Goal: Navigation & Orientation: Find specific page/section

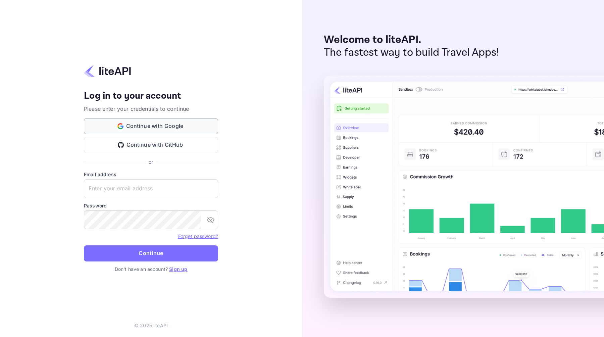
click at [161, 125] on button "Continue with Google" at bounding box center [151, 126] width 134 height 16
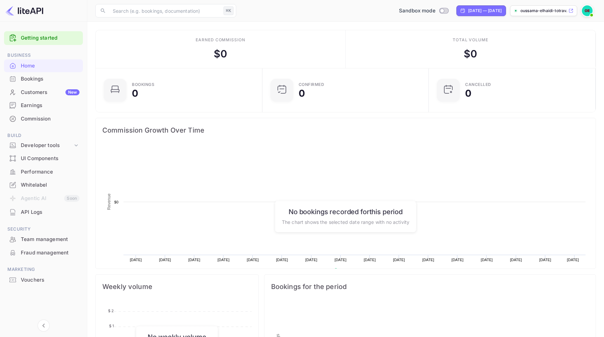
scroll to position [109, 163]
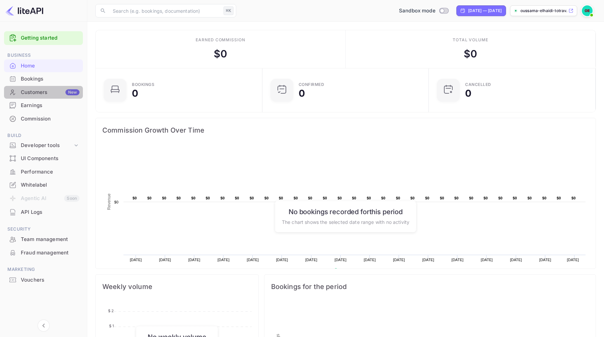
click at [42, 92] on div "Customers New" at bounding box center [50, 93] width 59 height 8
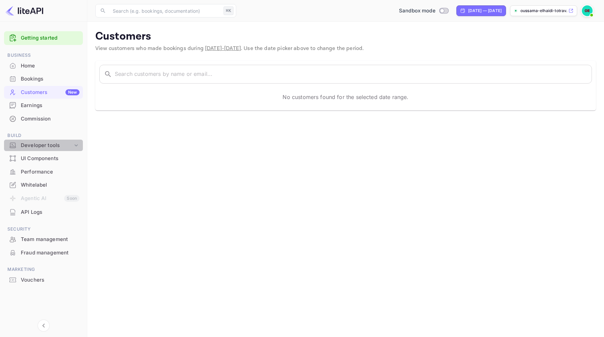
click at [42, 145] on div "Developer tools" at bounding box center [47, 146] width 52 height 8
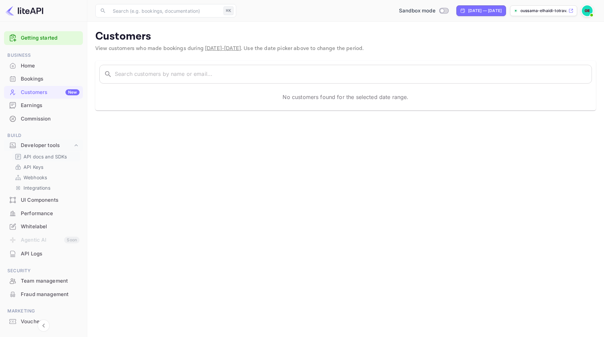
click at [41, 155] on p "API docs and SDKs" at bounding box center [46, 156] width 44 height 7
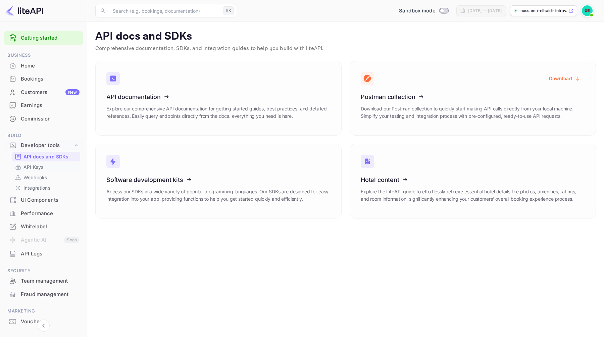
click at [52, 167] on link "API Keys" at bounding box center [46, 167] width 63 height 7
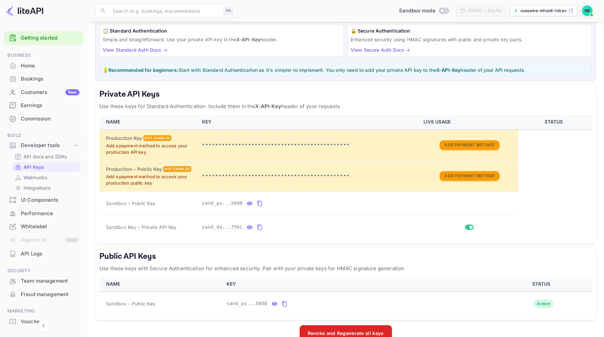
scroll to position [66, 0]
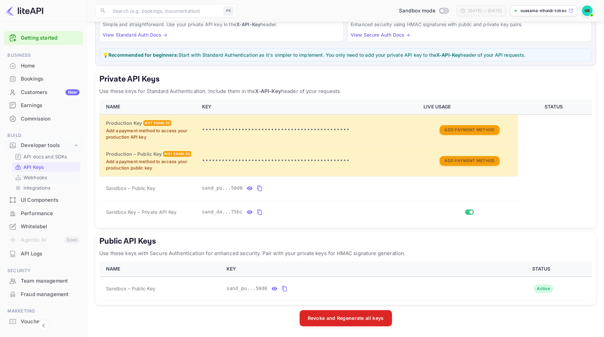
click at [49, 175] on link "Webhooks" at bounding box center [46, 177] width 63 height 7
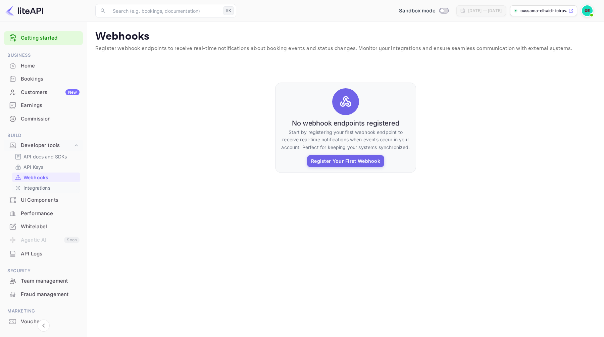
click at [53, 187] on link "Integrations" at bounding box center [46, 187] width 63 height 7
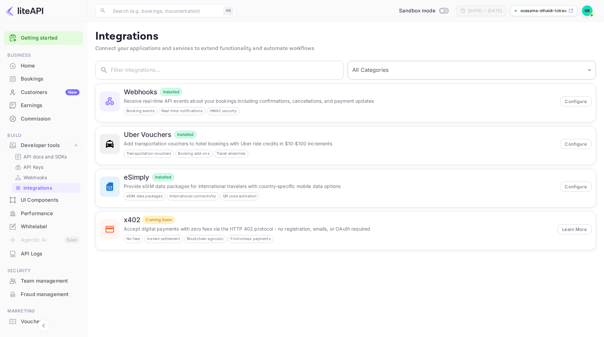
click at [375, 69] on select "All Categories Developer Tools Travel Services Payment Systems" at bounding box center [472, 70] width 248 height 19
click at [289, 70] on input "text" at bounding box center [227, 70] width 233 height 19
click at [375, 71] on select "All Categories Developer Tools Travel Services Payment Systems" at bounding box center [472, 70] width 248 height 19
click at [43, 213] on div "Performance" at bounding box center [50, 214] width 59 height 8
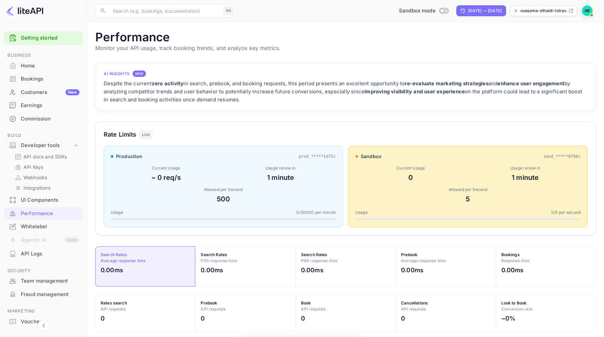
scroll to position [173, 501]
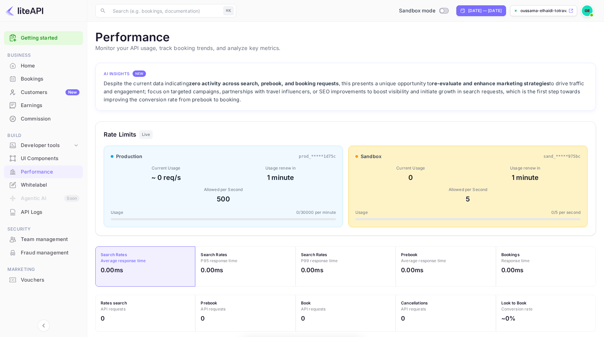
scroll to position [173, 501]
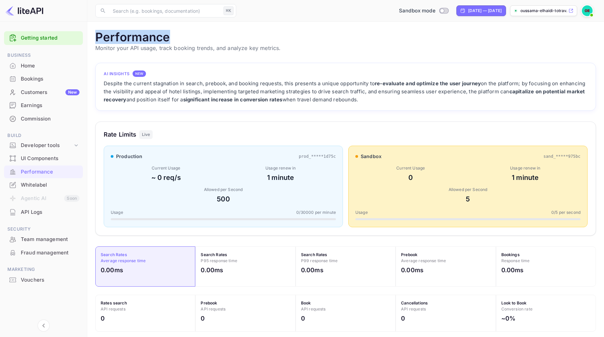
drag, startPoint x: 96, startPoint y: 40, endPoint x: 172, endPoint y: 32, distance: 76.7
click at [173, 32] on h1 "Performance" at bounding box center [345, 37] width 501 height 14
click at [172, 32] on h1 "Performance" at bounding box center [345, 37] width 501 height 14
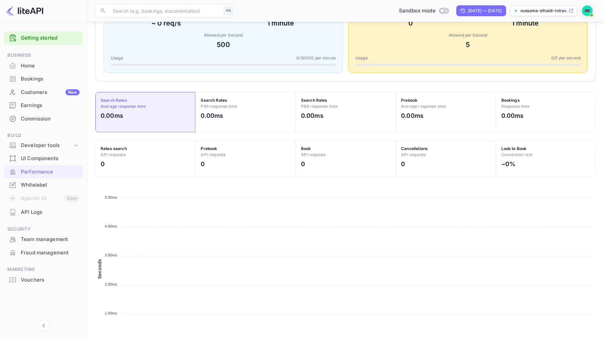
scroll to position [186, 0]
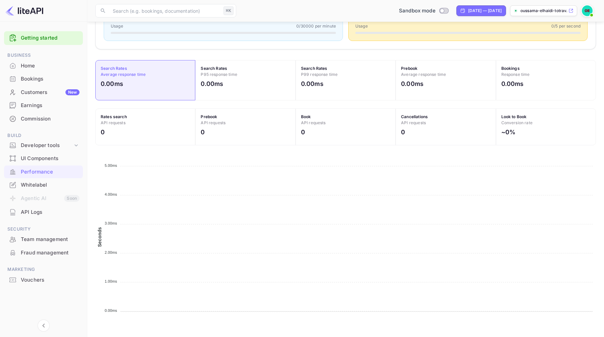
click at [45, 185] on div "Whitelabel" at bounding box center [50, 185] width 59 height 8
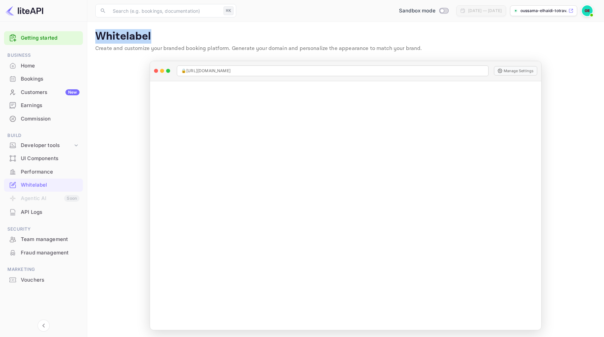
drag, startPoint x: 98, startPoint y: 35, endPoint x: 168, endPoint y: 39, distance: 69.6
click at [168, 34] on p "Whitelabel" at bounding box center [345, 36] width 501 height 13
click at [168, 39] on p "Whitelabel" at bounding box center [345, 36] width 501 height 13
click at [31, 212] on div "API Logs" at bounding box center [50, 213] width 59 height 8
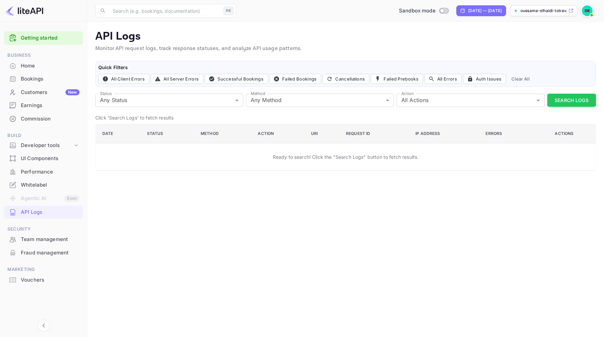
click at [29, 242] on div "Team management" at bounding box center [50, 240] width 59 height 8
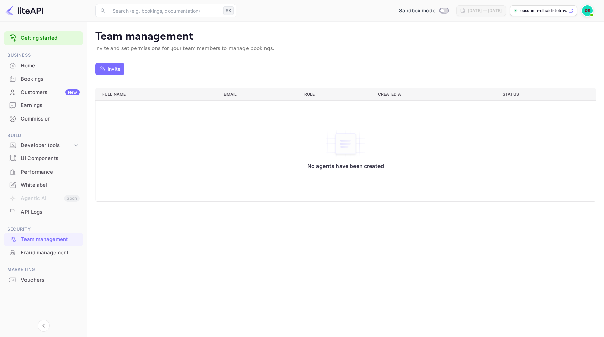
click at [31, 254] on div "Fraud management" at bounding box center [50, 253] width 59 height 8
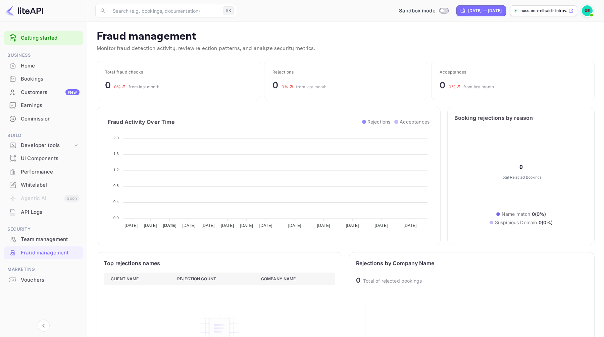
scroll to position [138, 232]
click at [35, 244] on div "Team management" at bounding box center [43, 239] width 79 height 13
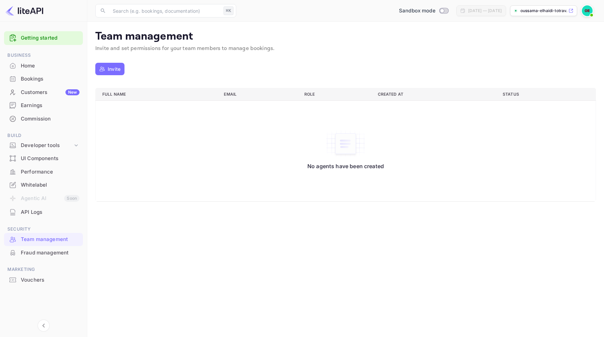
click at [38, 261] on ul "Getting started Business Home Bookings Customers New Earnings Commission Build …" at bounding box center [43, 172] width 79 height 286
click at [39, 258] on div "Fraud management" at bounding box center [43, 252] width 79 height 13
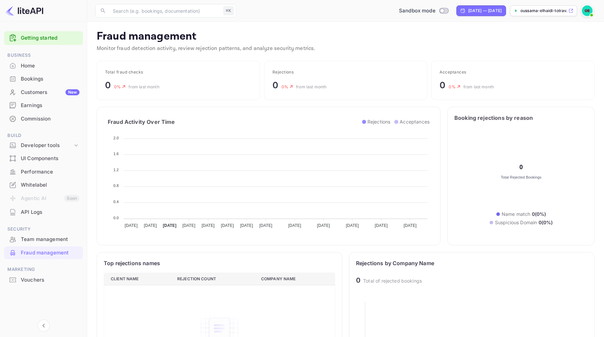
scroll to position [138, 232]
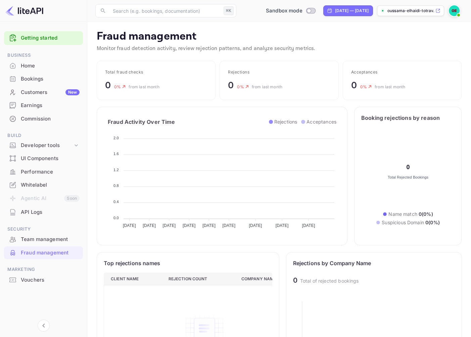
scroll to position [138, 162]
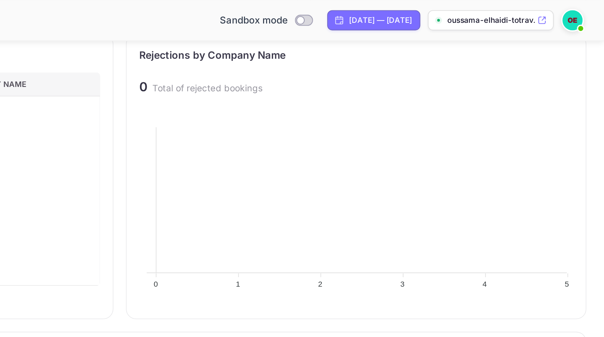
scroll to position [234, 0]
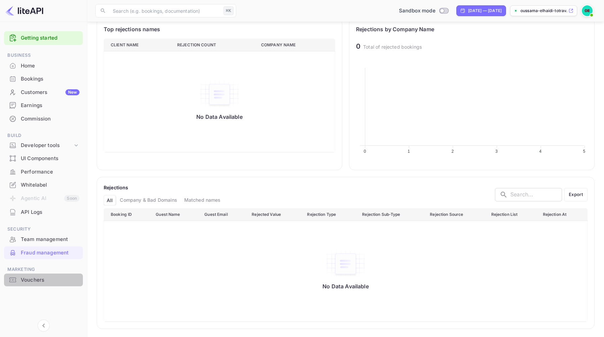
click at [31, 277] on div "Vouchers" at bounding box center [50, 280] width 59 height 8
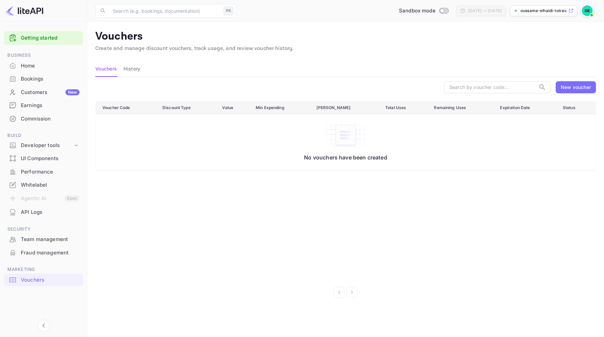
click at [208, 261] on div "Voucher Code Discount Type Value Min Expending Max Amount Total Uses Remaining …" at bounding box center [345, 190] width 501 height 179
click at [45, 325] on icon "Collapse navigation" at bounding box center [44, 326] width 8 height 8
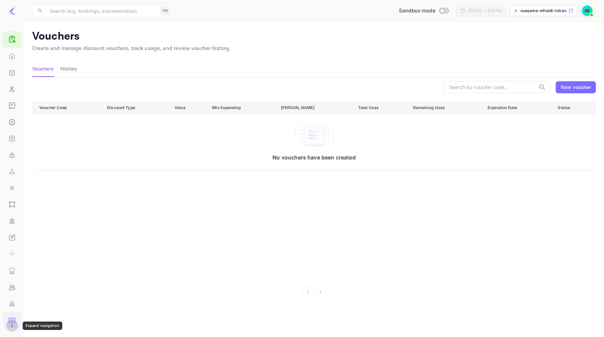
click at [13, 327] on icon "Expand navigation" at bounding box center [12, 326] width 8 height 8
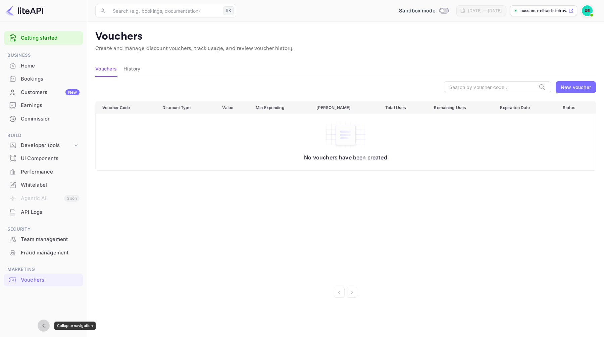
click at [48, 325] on button "Collapse navigation" at bounding box center [44, 326] width 12 height 12
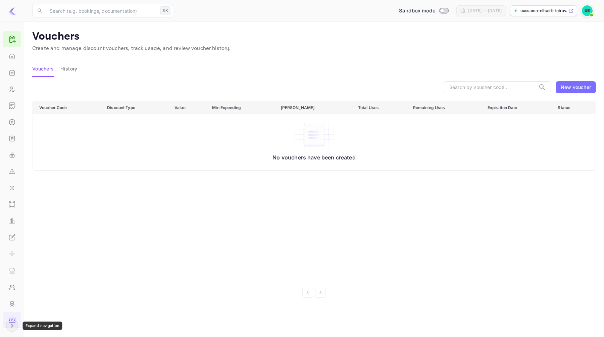
click at [12, 326] on icon "Expand navigation" at bounding box center [12, 326] width 8 height 8
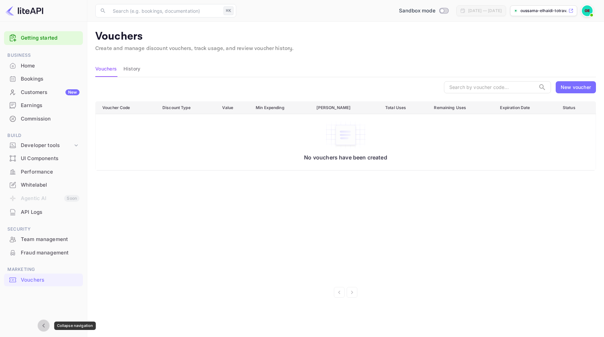
click at [44, 324] on icon "Collapse navigation" at bounding box center [44, 326] width 8 height 8
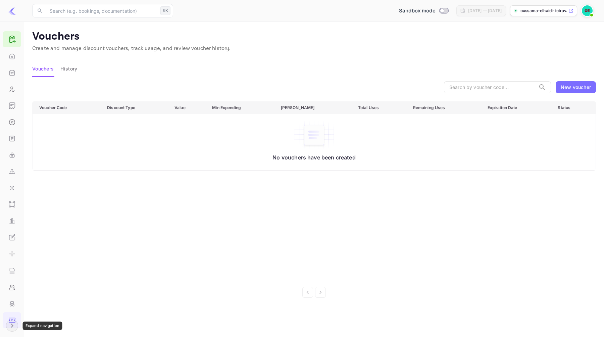
click at [11, 326] on icon "Expand navigation" at bounding box center [12, 326] width 8 height 8
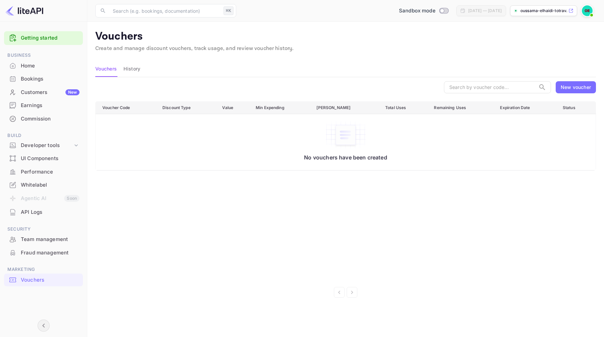
click at [137, 71] on button "History" at bounding box center [132, 69] width 17 height 16
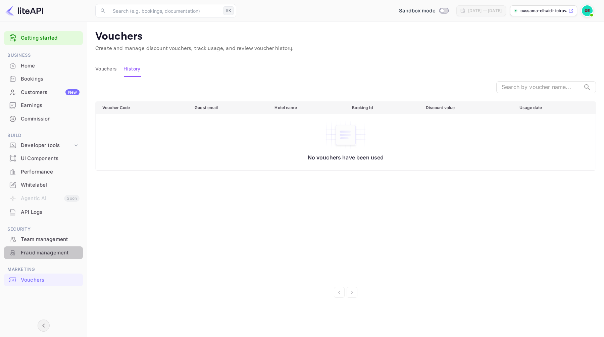
click at [32, 246] on div "Fraud management" at bounding box center [43, 252] width 79 height 13
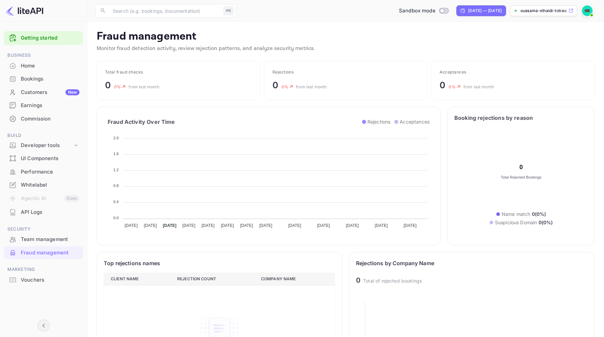
scroll to position [138, 232]
click at [36, 240] on div "Team management" at bounding box center [50, 240] width 59 height 8
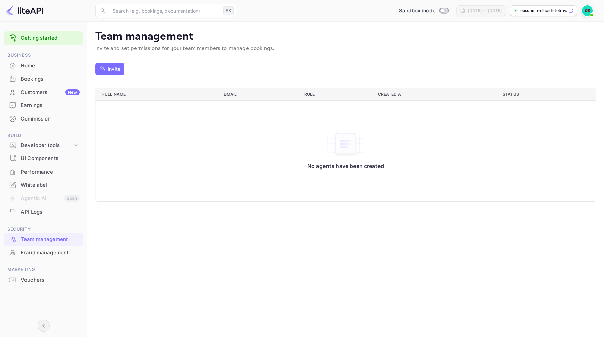
click at [31, 213] on div "API Logs" at bounding box center [50, 213] width 59 height 8
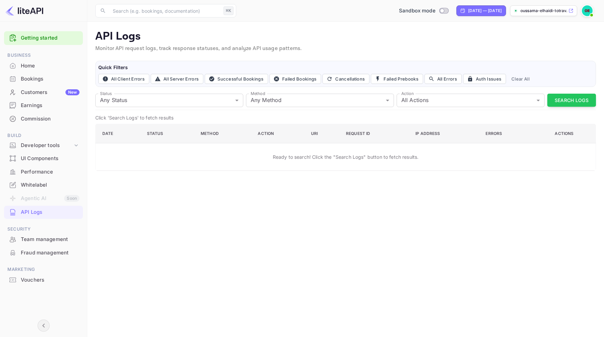
click at [36, 198] on li "Agentic AI Soon" at bounding box center [43, 199] width 79 height 14
click at [45, 183] on div "Whitelabel" at bounding box center [50, 185] width 59 height 8
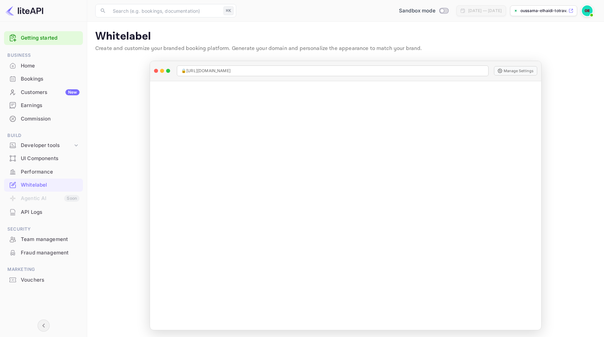
click at [43, 215] on div "API Logs" at bounding box center [50, 213] width 59 height 8
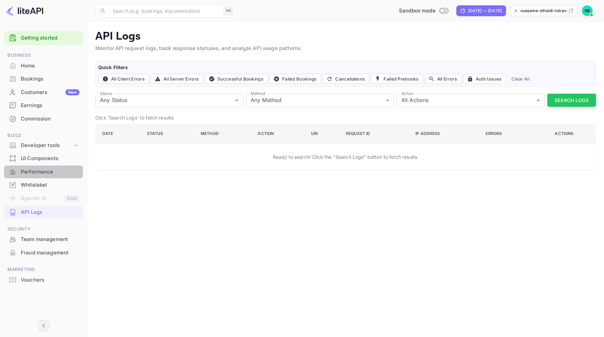
click at [47, 170] on div "Performance" at bounding box center [50, 172] width 59 height 8
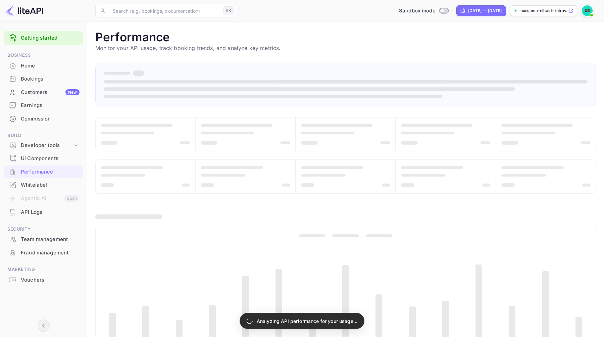
click at [49, 157] on div "UI Components" at bounding box center [50, 159] width 59 height 8
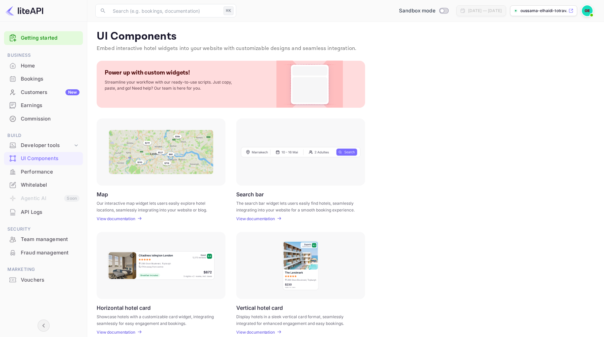
click at [44, 151] on li "Developer tools" at bounding box center [43, 145] width 79 height 13
click at [44, 146] on div "Developer tools" at bounding box center [47, 146] width 52 height 8
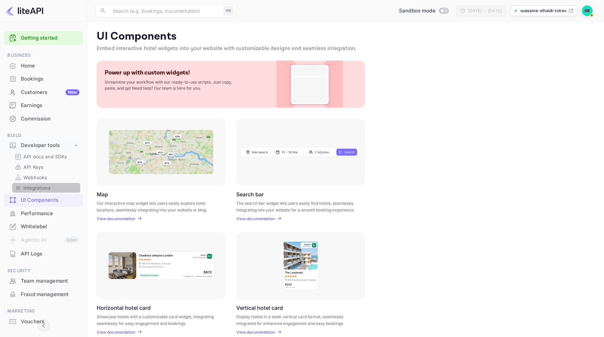
click at [39, 184] on p "Integrations" at bounding box center [37, 187] width 27 height 7
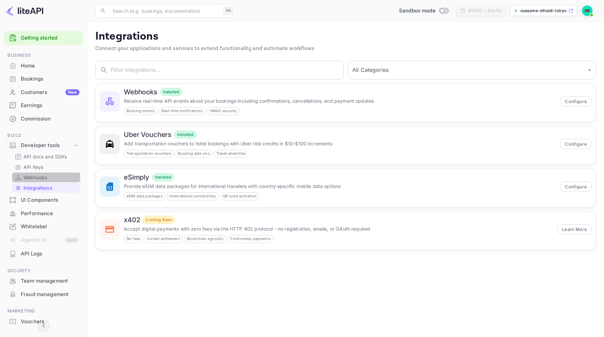
click at [53, 177] on link "Webhooks" at bounding box center [46, 177] width 63 height 7
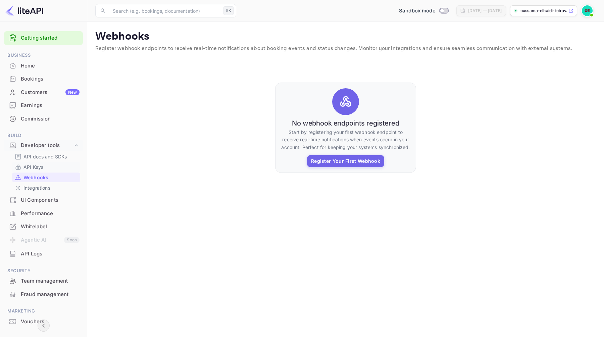
click at [44, 168] on link "API Keys" at bounding box center [46, 167] width 63 height 7
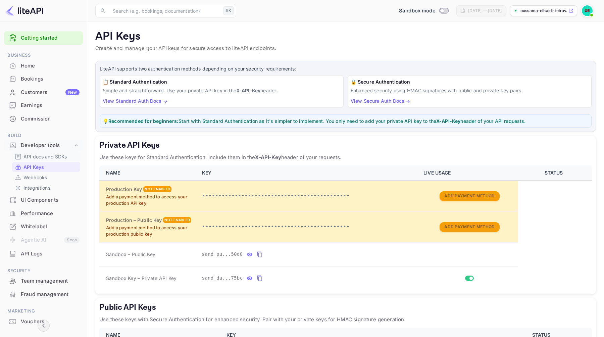
click at [55, 156] on p "API docs and SDKs" at bounding box center [46, 156] width 44 height 7
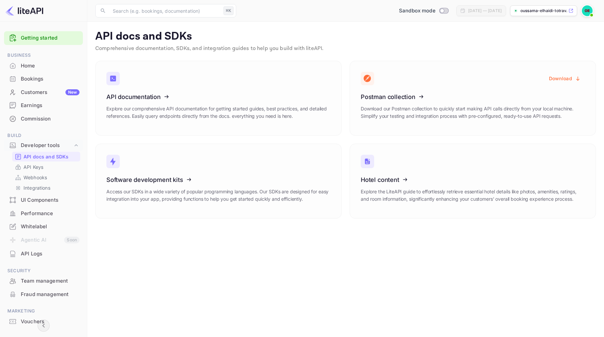
click at [39, 121] on div "Commission" at bounding box center [50, 119] width 59 height 8
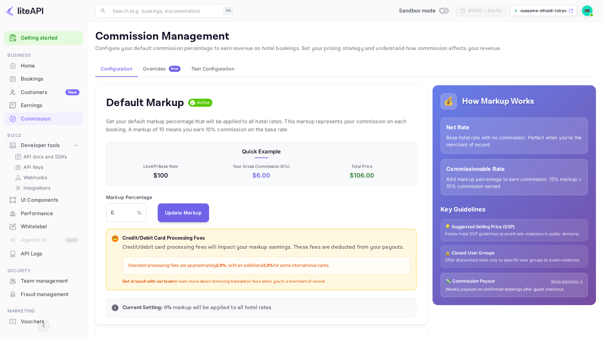
scroll to position [119, 311]
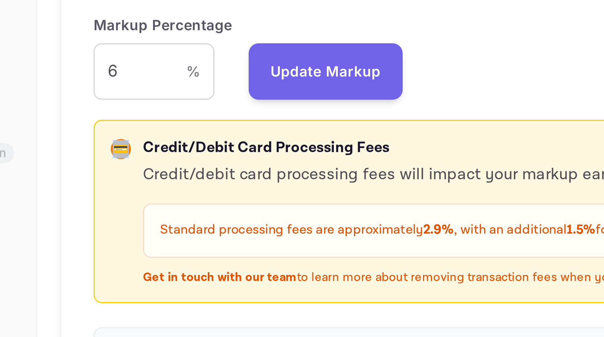
drag, startPoint x: 113, startPoint y: 238, endPoint x: 119, endPoint y: 238, distance: 5.7
click at [119, 238] on div "💳 Credit/Debit Card Processing Fees Credit/debit card processing fees will impa…" at bounding box center [261, 260] width 299 height 50
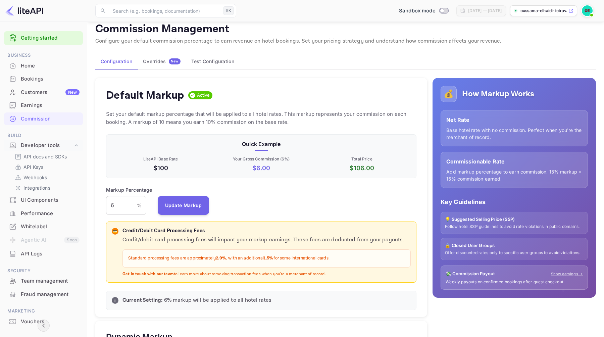
scroll to position [0, 0]
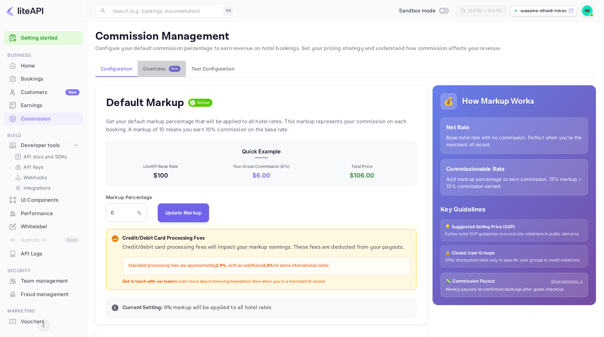
click at [159, 69] on div "Overrides New" at bounding box center [162, 69] width 38 height 6
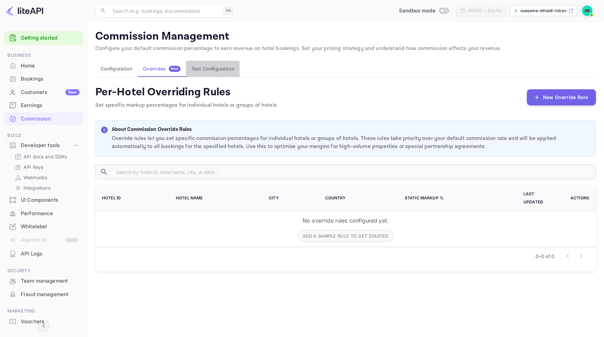
click at [220, 65] on button "Test Configuration" at bounding box center [213, 69] width 54 height 16
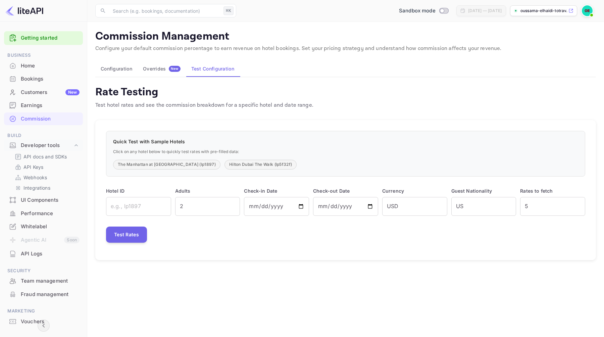
click at [157, 70] on div "Overrides New" at bounding box center [162, 69] width 38 height 6
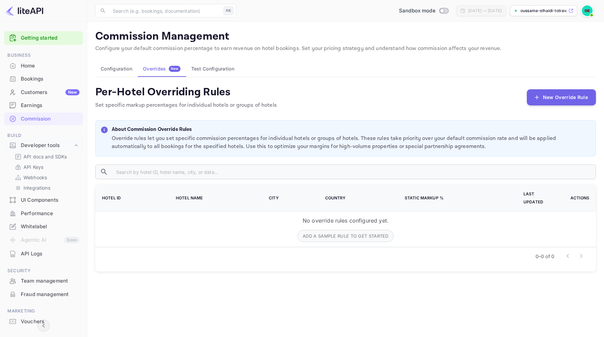
click at [112, 68] on button "Configuration" at bounding box center [116, 69] width 42 height 16
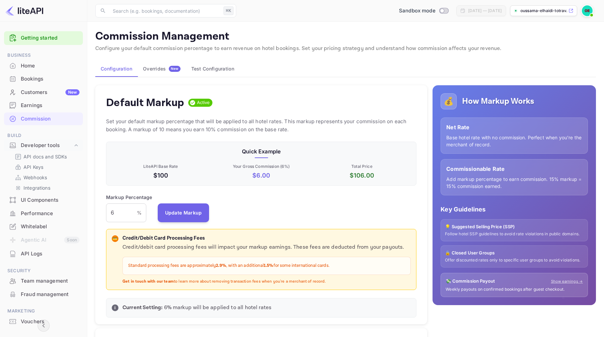
scroll to position [119, 311]
click at [43, 104] on div "Earnings" at bounding box center [50, 106] width 59 height 8
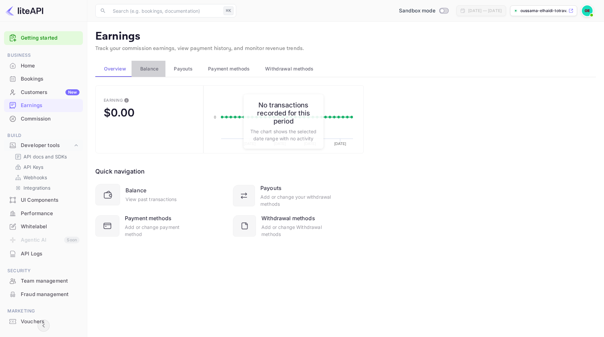
click at [141, 72] on span "Balance" at bounding box center [149, 69] width 18 height 8
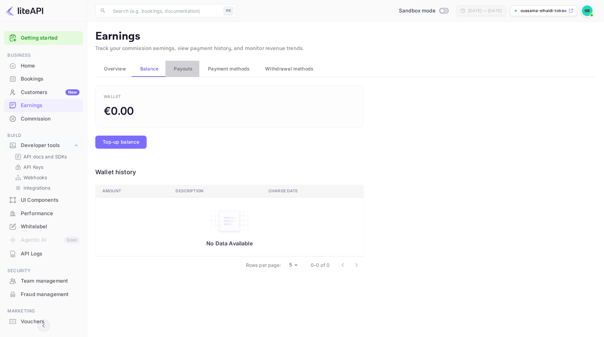
click at [168, 71] on button "Payouts" at bounding box center [183, 69] width 34 height 16
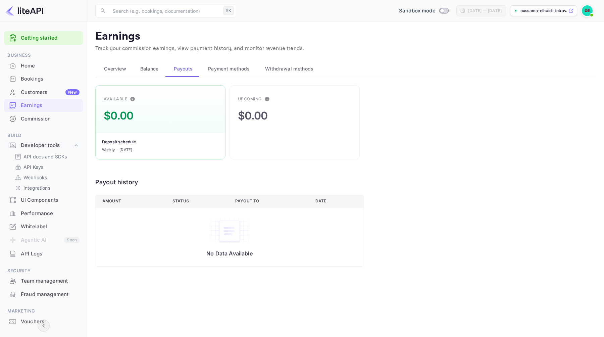
click at [231, 73] on span "Payment methods" at bounding box center [229, 69] width 42 height 8
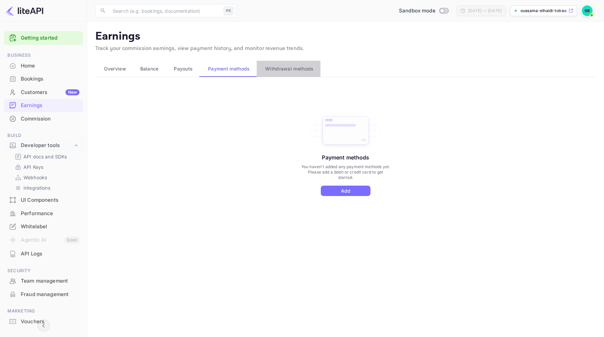
click at [274, 72] on span "Withdrawal methods" at bounding box center [289, 69] width 48 height 8
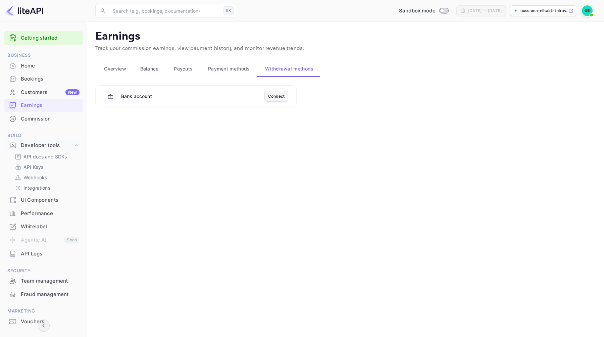
click at [27, 91] on div "Customers New" at bounding box center [50, 93] width 59 height 8
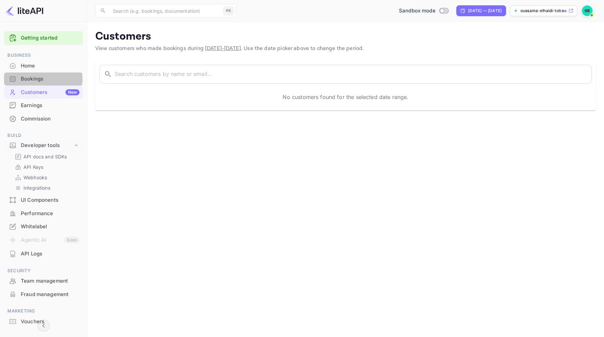
click at [39, 79] on div "Bookings" at bounding box center [50, 79] width 59 height 8
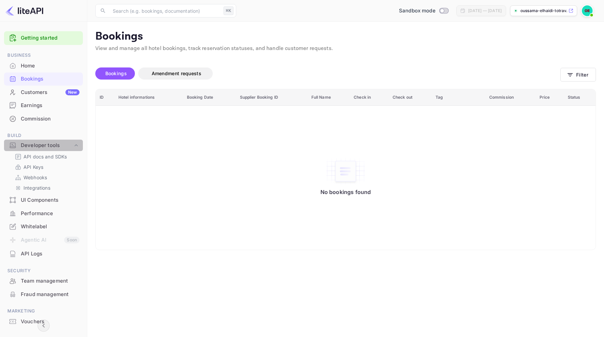
click at [56, 147] on div "Developer tools" at bounding box center [47, 146] width 52 height 8
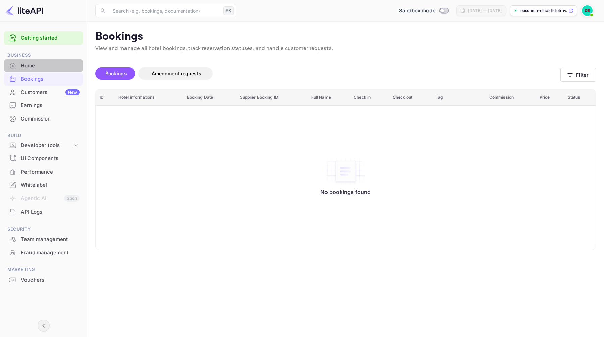
click at [46, 66] on div "Home" at bounding box center [50, 66] width 59 height 8
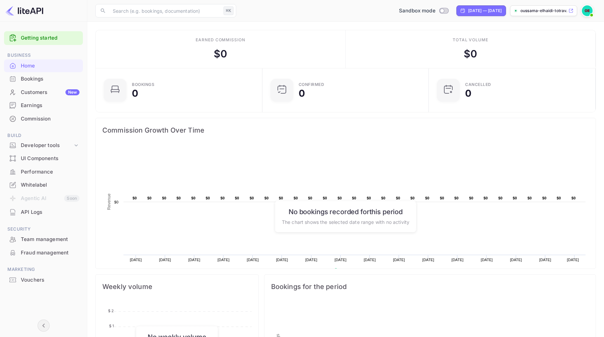
click at [471, 9] on p "oussama-elhaidi-totrav..." at bounding box center [544, 11] width 47 height 6
